Goal: Information Seeking & Learning: Learn about a topic

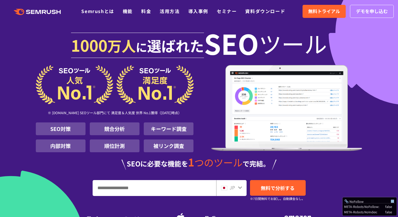
click at [130, 192] on input "URL、キーワードを入力してください" at bounding box center [154, 188] width 123 height 15
paste input "**********"
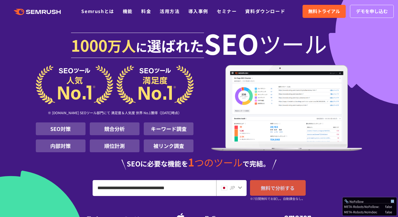
type input "**********"
click at [268, 187] on span "無料で分析する" at bounding box center [278, 188] width 34 height 7
click at [152, 10] on ul "Semrushとは 機能 料金 活用方法 導入事例 セミナー 資料ダウンロード" at bounding box center [187, 11] width 213 height 7
click at [148, 10] on link "料金" at bounding box center [146, 11] width 10 height 7
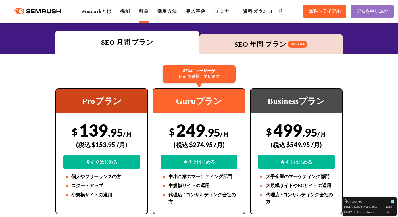
scroll to position [117, 0]
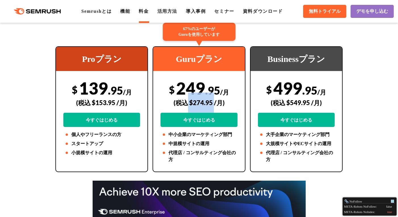
drag, startPoint x: 214, startPoint y: 102, endPoint x: 189, endPoint y: 102, distance: 24.7
click at [189, 102] on div "(税込 $274.95 /月)" at bounding box center [199, 103] width 77 height 20
copy div "$274.95"
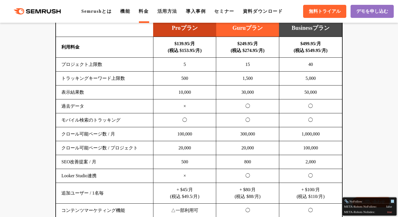
scroll to position [396, 0]
